Goal: Task Accomplishment & Management: Use online tool/utility

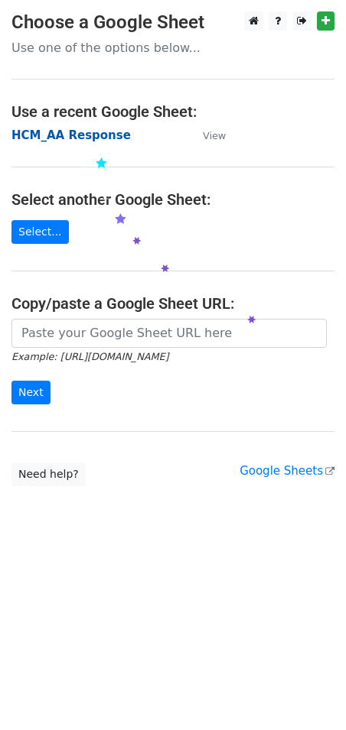
click at [91, 135] on strong "HCM_AA Response" at bounding box center [70, 135] width 119 height 14
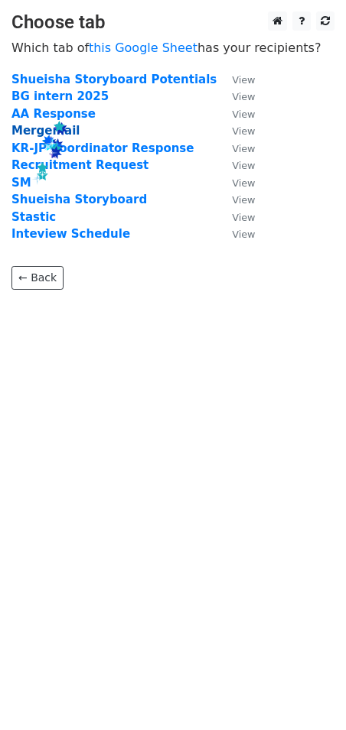
click at [39, 134] on strong "Mergemail" at bounding box center [45, 131] width 68 height 14
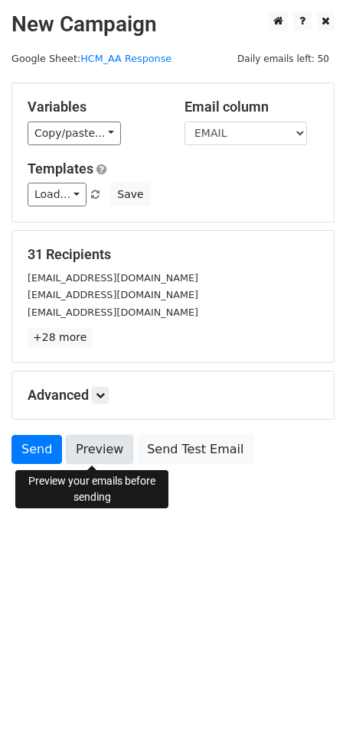
click at [103, 441] on link "Preview" at bounding box center [99, 449] width 67 height 29
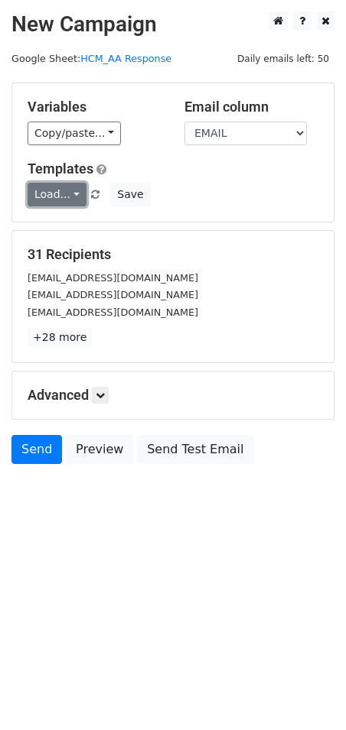
click at [47, 195] on link "Load..." at bounding box center [57, 195] width 59 height 24
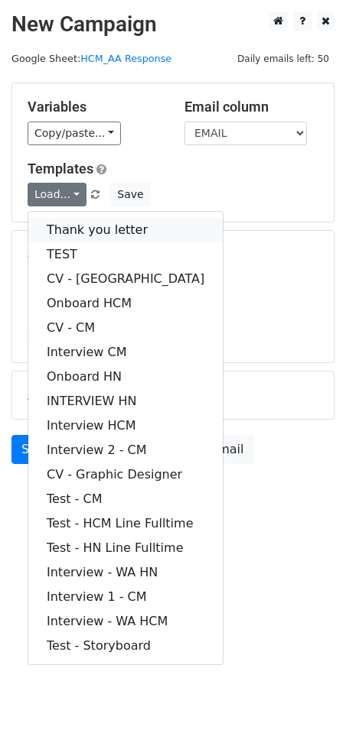
click at [103, 230] on link "Thank you letter" at bounding box center [125, 230] width 194 height 24
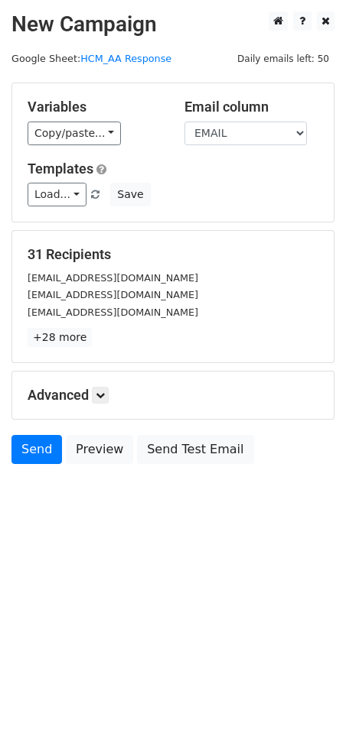
click at [232, 257] on h5 "31 Recipients" at bounding box center [173, 254] width 291 height 17
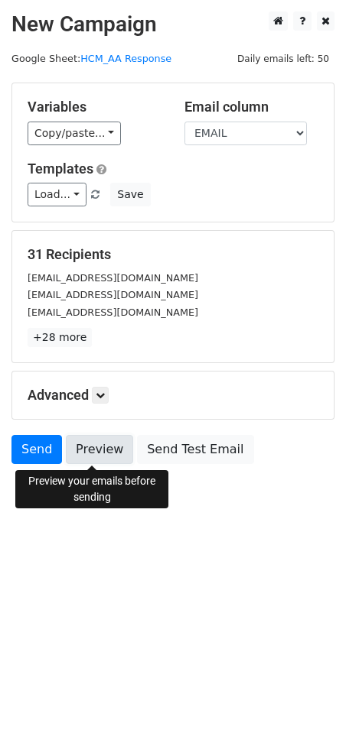
click at [82, 460] on link "Preview" at bounding box center [99, 449] width 67 height 29
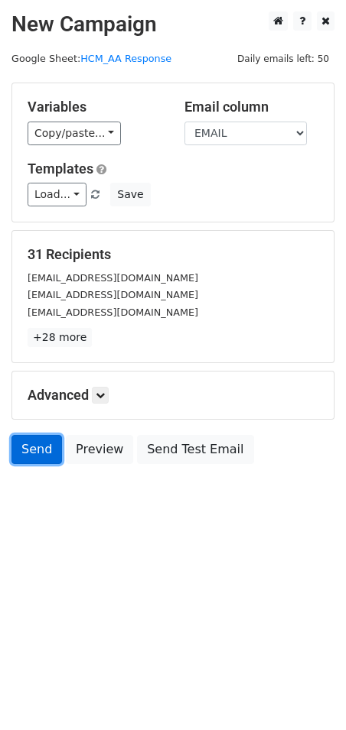
click at [31, 457] on link "Send" at bounding box center [36, 449] width 50 height 29
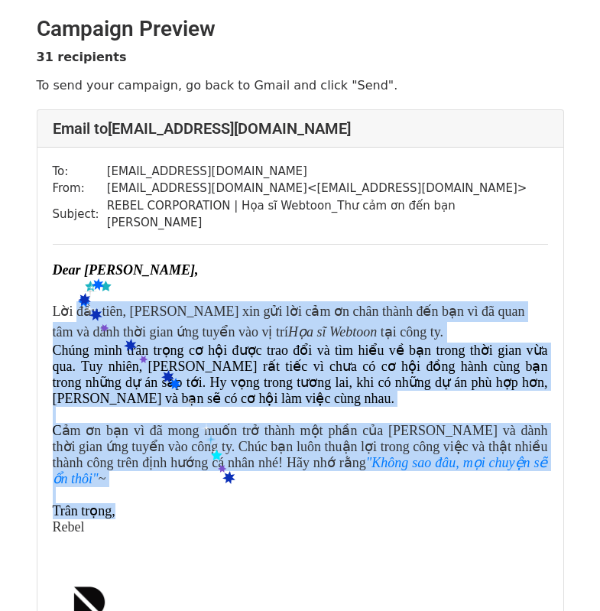
drag, startPoint x: 89, startPoint y: 308, endPoint x: 230, endPoint y: 488, distance: 228.2
click at [230, 488] on div "​ Dear [PERSON_NAME], Lời đầu tiên, [PERSON_NAME] xin gửi lời cảm ơn chân thành…" at bounding box center [301, 397] width 496 height 275
click at [154, 407] on p "Chúng mình trân trọng cơ hội được trao đổi và tìm hiểu về bạn trong thời gian v…" at bounding box center [301, 439] width 496 height 193
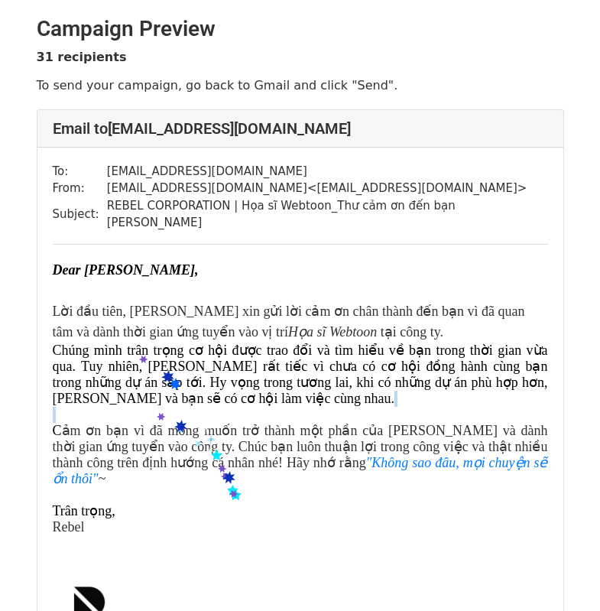
click at [154, 407] on p "Chúng mình trân trọng cơ hội được trao đổi và tìm hiểu về bạn trong thời gian v…" at bounding box center [301, 439] width 496 height 193
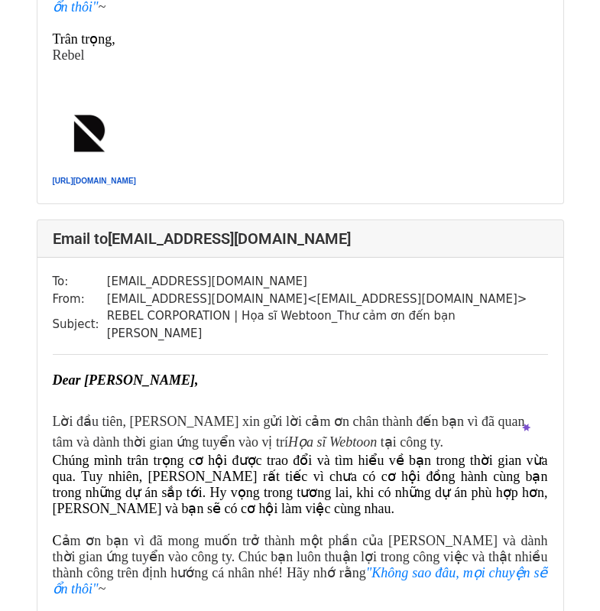
scroll to position [2065, 0]
